Goal: Information Seeking & Learning: Find specific fact

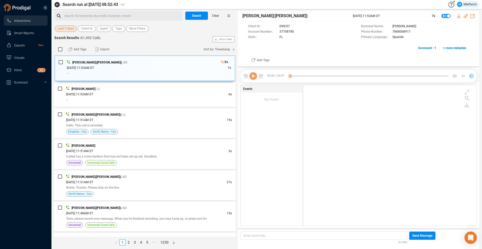
scroll to position [139, 170]
click at [298, 32] on icon at bounding box center [297, 31] width 3 height 3
click at [104, 29] on span "Agent" at bounding box center [104, 28] width 8 height 6
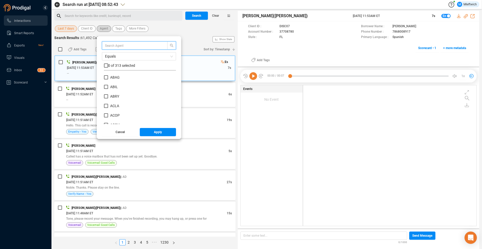
scroll to position [48, 69]
click at [126, 43] on input "text" at bounding box center [132, 46] width 55 height 6
type input "cheb"
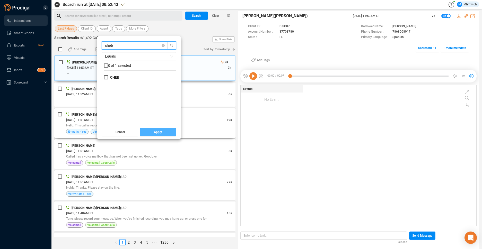
click at [154, 131] on span "Apply" at bounding box center [158, 132] width 8 height 8
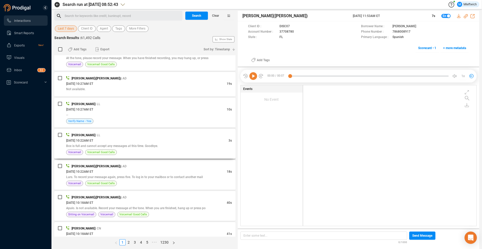
scroll to position [1295, 0]
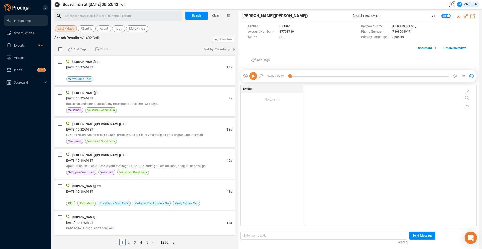
click at [129, 242] on link "2" at bounding box center [129, 243] width 6 height 6
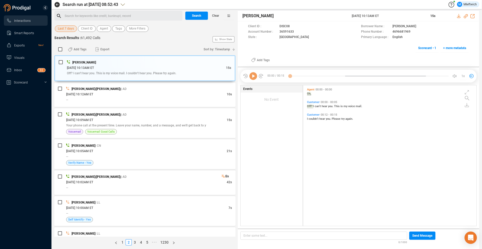
scroll to position [139, 170]
click at [103, 29] on span "Agent" at bounding box center [104, 28] width 8 height 6
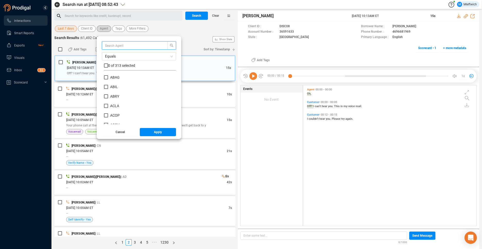
scroll to position [48, 69]
type input "cheb"
click at [103, 77] on div "cheb Equals 0 of 1 selected CHEB" at bounding box center [139, 82] width 74 height 83
click at [104, 77] on input "CHEB" at bounding box center [106, 77] width 4 height 4
checkbox input "true"
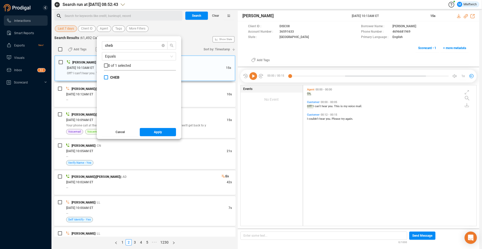
checkbox input "true"
click at [155, 132] on span "Apply" at bounding box center [158, 132] width 8 height 8
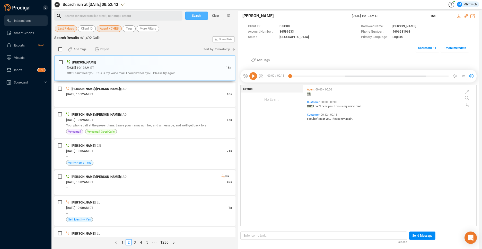
click at [198, 16] on span "Search" at bounding box center [196, 16] width 9 height 8
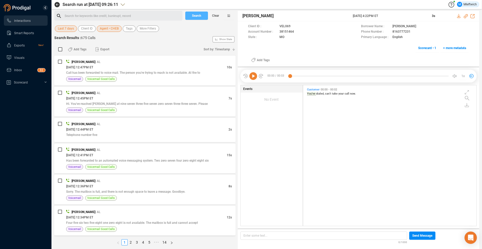
scroll to position [1311, 0]
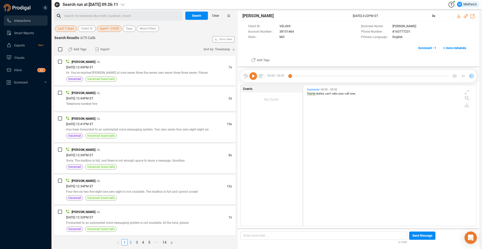
click at [130, 242] on link "2" at bounding box center [131, 243] width 6 height 6
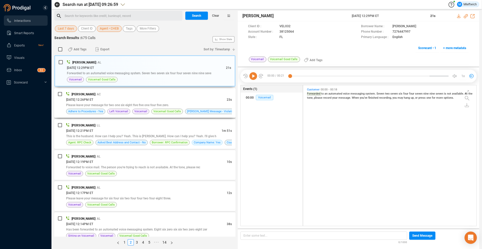
scroll to position [27, 0]
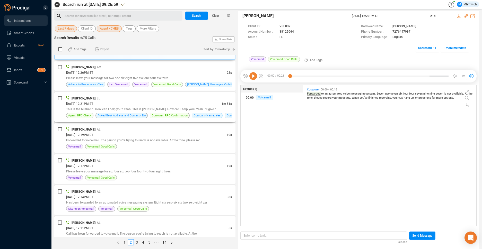
click at [198, 100] on div "Chad Hebebrand | LL" at bounding box center [149, 98] width 166 height 5
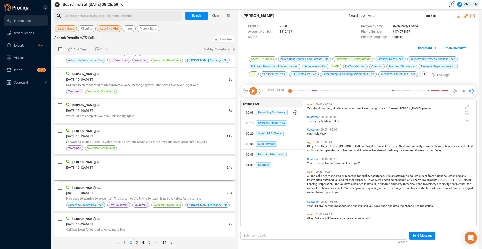
scroll to position [1316, 0]
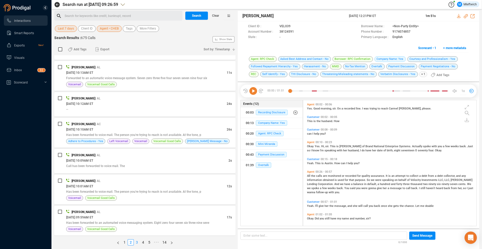
click at [137, 242] on link "3" at bounding box center [137, 243] width 6 height 6
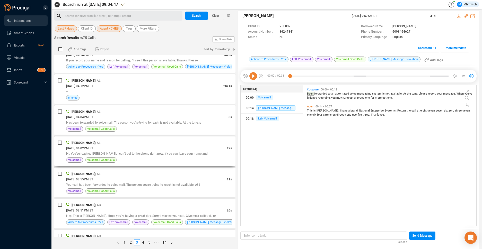
scroll to position [1089, 0]
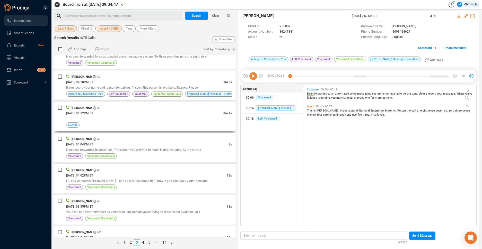
click at [208, 111] on div "10/09/2025 @ 04:12PM ET" at bounding box center [144, 113] width 157 height 5
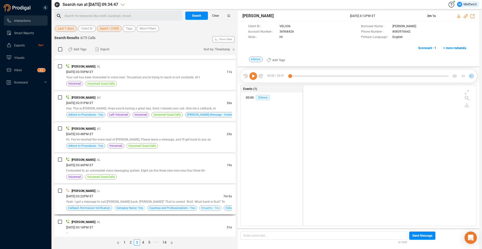
scroll to position [1251, 0]
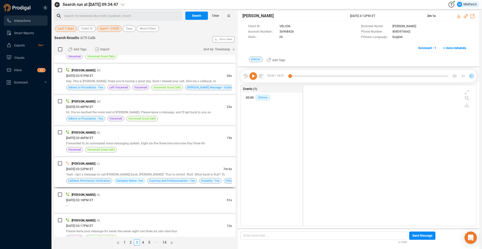
click at [193, 172] on div "Yeah. I got a message to call Chad back. Ralph Felisso? That is correct. Wait. …" at bounding box center [149, 174] width 166 height 5
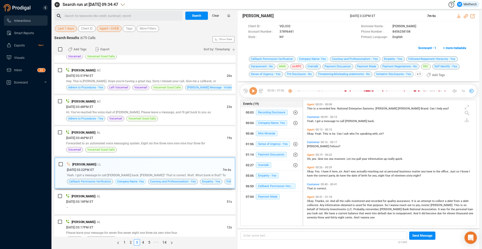
scroll to position [124, 170]
click at [297, 32] on icon at bounding box center [298, 32] width 4 height 4
click at [187, 172] on div "Chad Hebebrand | LL 10/09/2025 @ 03:22PM ET 7m 6s Yeah. I got a message to call…" at bounding box center [149, 173] width 164 height 23
click at [291, 32] on span "37896441" at bounding box center [286, 31] width 14 height 5
click at [163, 145] on span "Forwarded to an automated voice messaging system. Eight six five three nine nin…" at bounding box center [135, 144] width 139 height 4
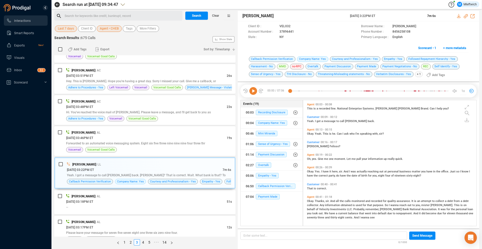
click at [150, 164] on div "Chad Hebebrand | LL" at bounding box center [149, 164] width 164 height 5
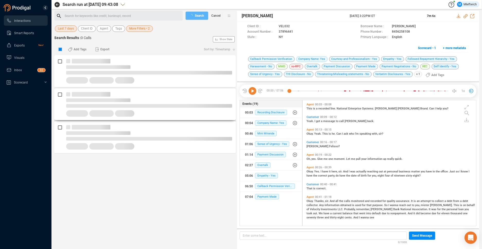
scroll to position [124, 171]
